Goal: Book appointment/travel/reservation

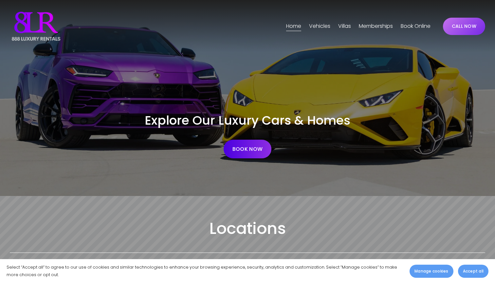
click at [254, 148] on link "BOOK NOW" at bounding box center [247, 149] width 48 height 19
click at [0, 0] on span "Phoenix" at bounding box center [0, 0] width 0 height 0
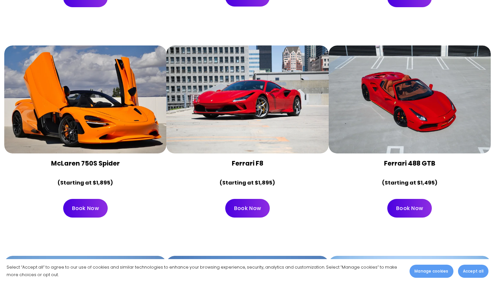
scroll to position [919, 0]
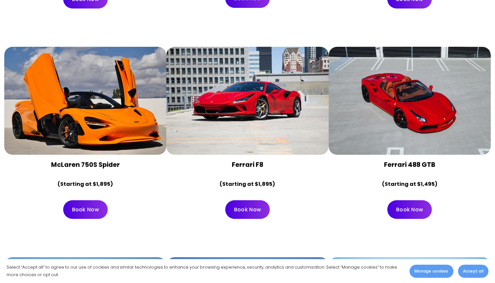
click at [416, 106] on div at bounding box center [410, 101] width 162 height 108
click at [413, 96] on div at bounding box center [410, 101] width 162 height 108
click at [414, 76] on div at bounding box center [410, 101] width 162 height 108
click at [417, 200] on link "Book Now" at bounding box center [409, 209] width 44 height 19
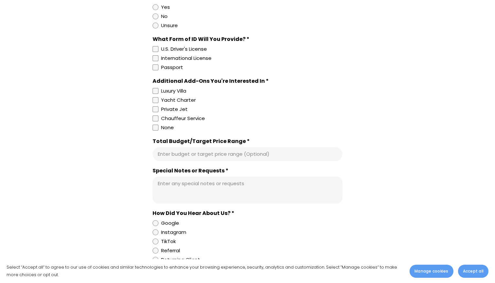
scroll to position [560, 0]
